Goal: Task Accomplishment & Management: Use online tool/utility

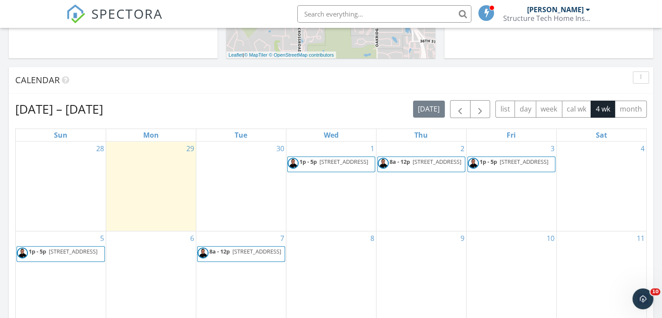
scroll to position [315, 0]
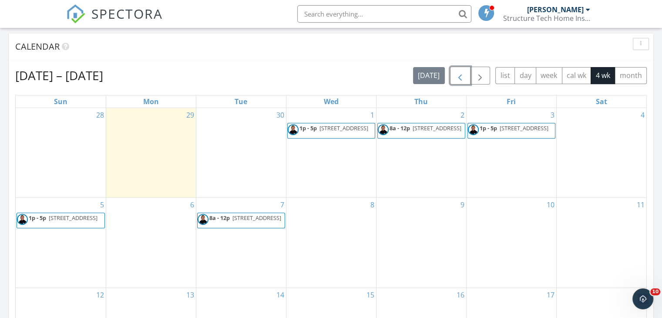
click at [458, 75] on span "button" at bounding box center [460, 75] width 10 height 10
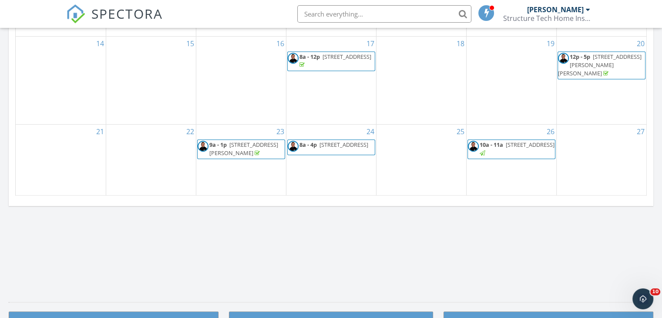
scroll to position [528, 0]
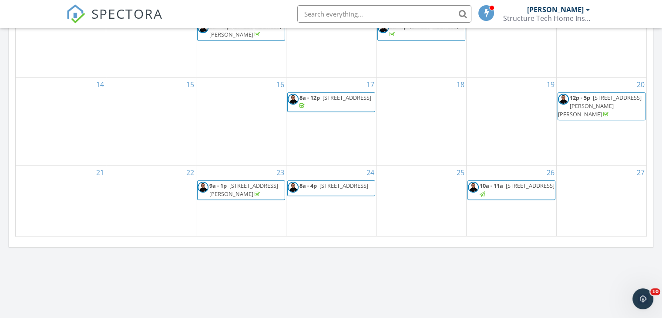
click at [328, 187] on span "50 Water Street , Excelsior 55331" at bounding box center [343, 185] width 49 height 8
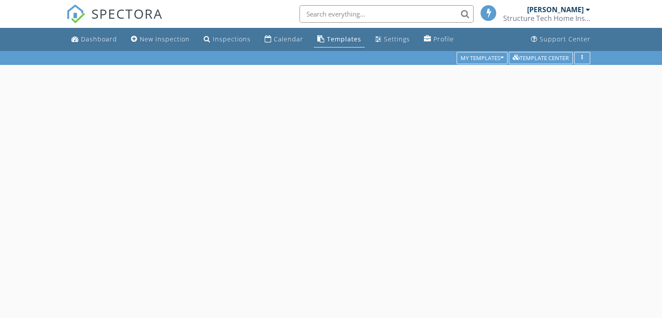
scroll to position [50, 0]
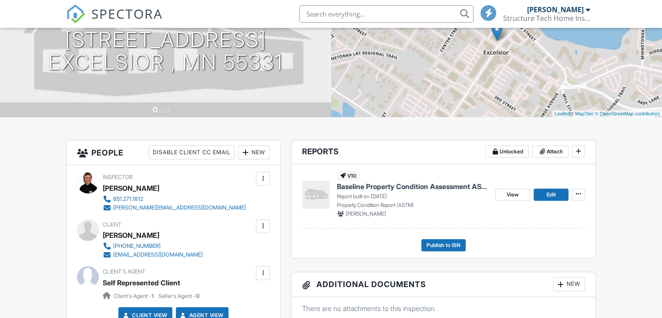
scroll to position [115, 0]
click at [552, 195] on span "Edit" at bounding box center [550, 194] width 9 height 9
